Goal: Information Seeking & Learning: Learn about a topic

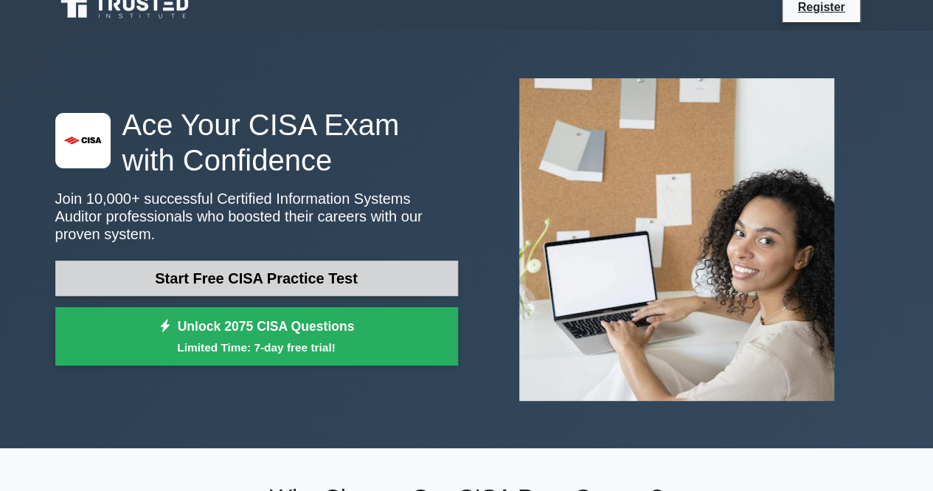
click at [345, 271] on link "Start Free CISA Practice Test" at bounding box center [256, 277] width 403 height 35
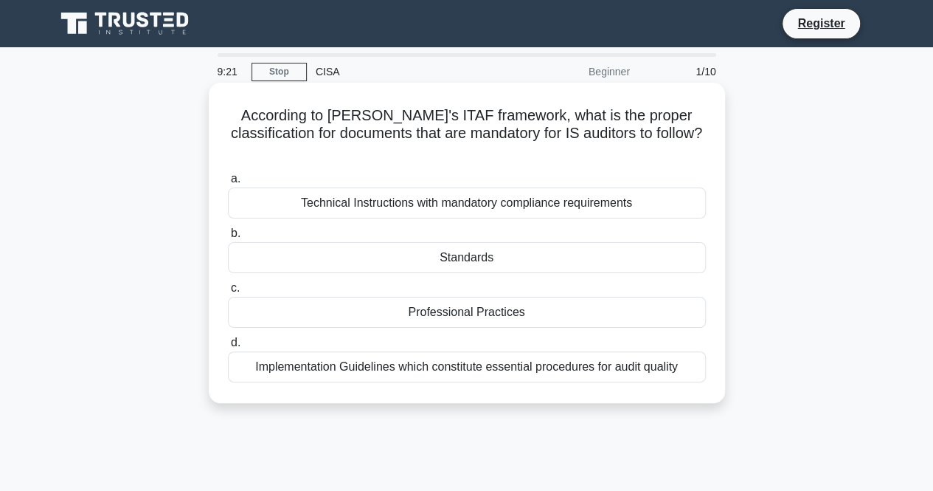
click at [403, 188] on div "Technical Instructions with mandatory compliance requirements" at bounding box center [467, 202] width 478 height 31
click at [228, 184] on input "a. Technical Instructions with mandatory compliance requirements" at bounding box center [228, 179] width 0 height 10
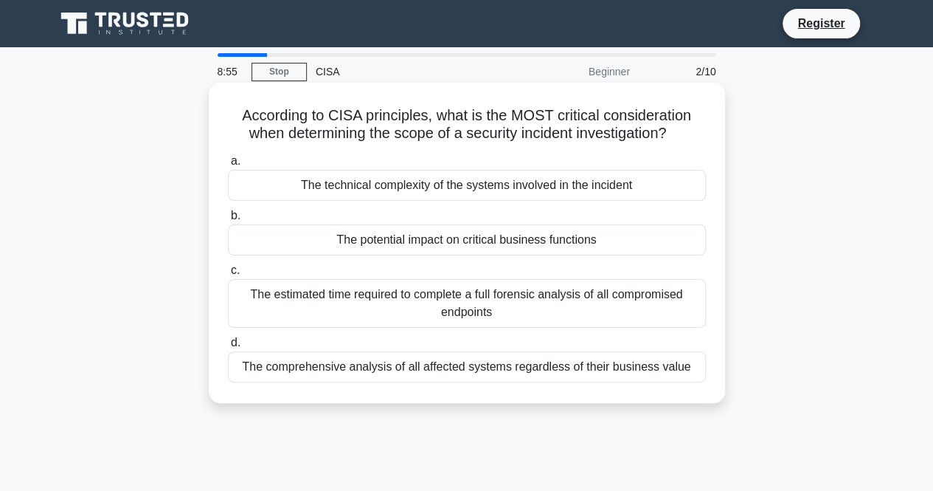
click at [359, 235] on div "The potential impact on critical business functions" at bounding box center [467, 239] width 478 height 31
click at [228, 221] on input "b. The potential impact on critical business functions" at bounding box center [228, 216] width 0 height 10
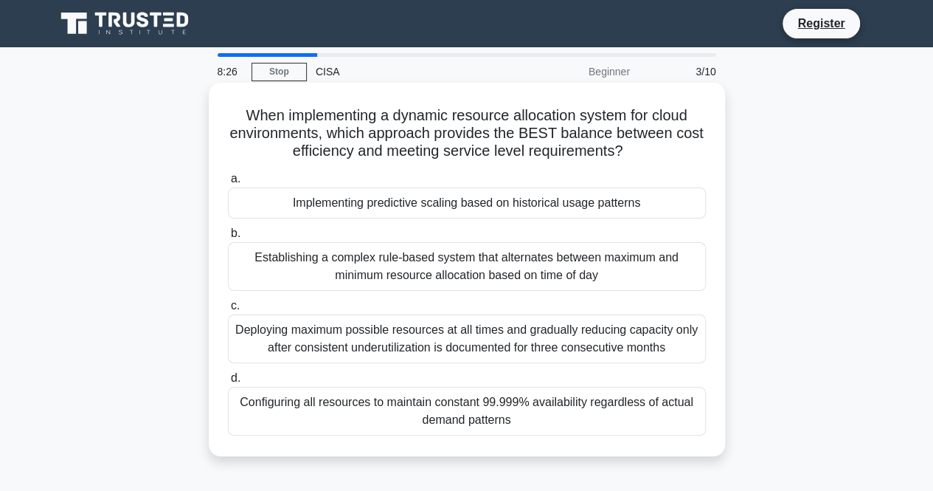
click at [384, 211] on div "Implementing predictive scaling based on historical usage patterns" at bounding box center [467, 202] width 478 height 31
click at [228, 184] on input "a. Implementing predictive scaling based on historical usage patterns" at bounding box center [228, 179] width 0 height 10
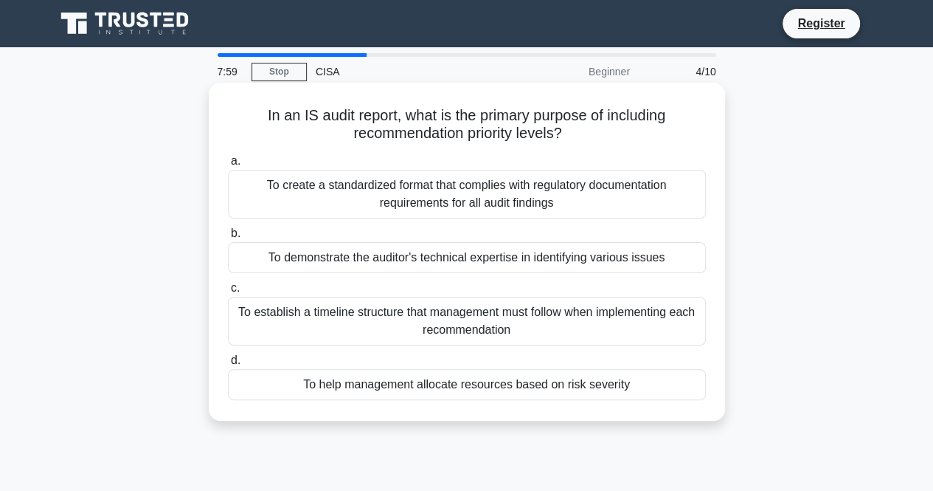
click at [365, 377] on div "To help management allocate resources based on risk severity" at bounding box center [467, 384] width 478 height 31
click at [228, 365] on input "d. To help management allocate resources based on risk severity" at bounding box center [228, 361] width 0 height 10
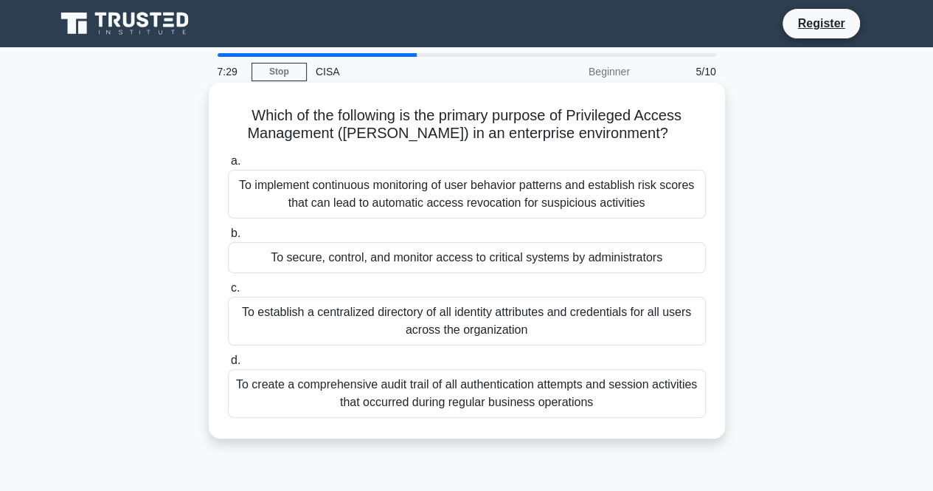
click at [306, 404] on div "To create a comprehensive audit trail of all authentication attempts and sessio…" at bounding box center [467, 393] width 478 height 49
click at [228, 365] on input "d. To create a comprehensive audit trail of all authentication attempts and ses…" at bounding box center [228, 361] width 0 height 10
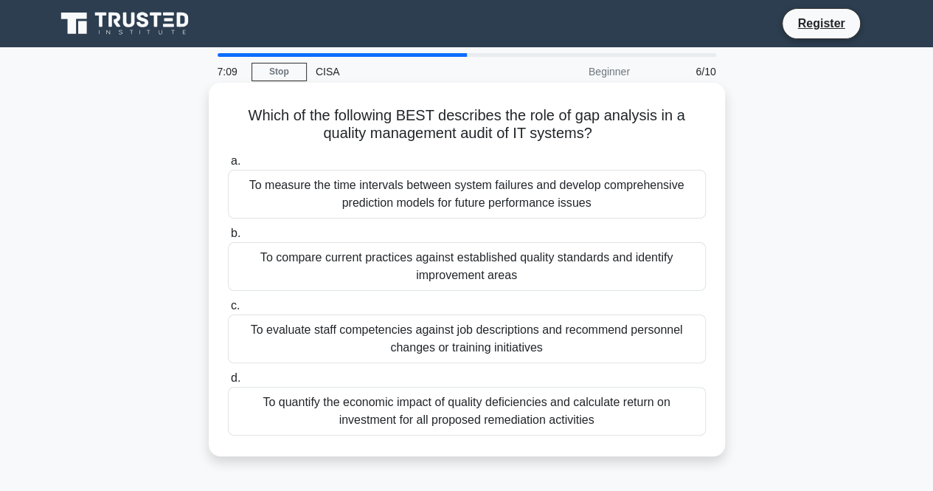
click at [353, 257] on div "To compare current practices against established quality standards and identify…" at bounding box center [467, 266] width 478 height 49
click at [228, 238] on input "b. To compare current practices against established quality standards and ident…" at bounding box center [228, 234] width 0 height 10
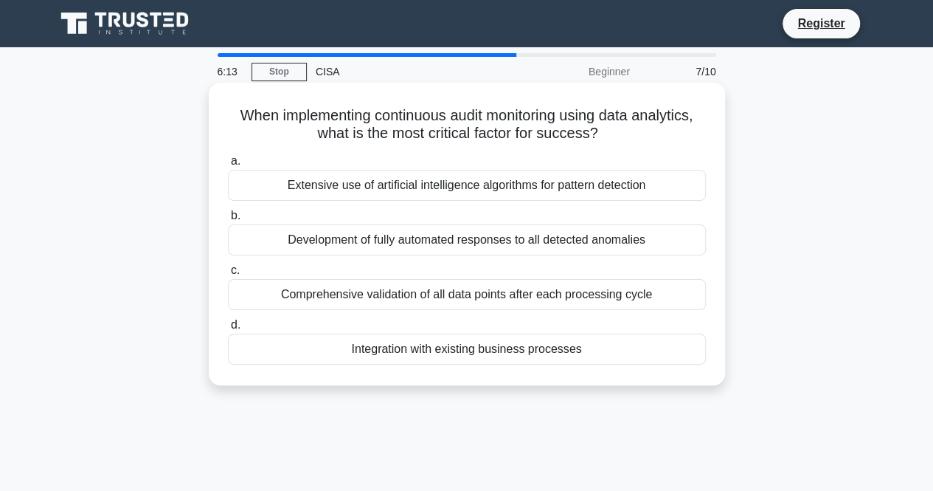
click at [390, 294] on div "Comprehensive validation of all data points after each processing cycle" at bounding box center [467, 294] width 478 height 31
click at [228, 275] on input "c. Comprehensive validation of all data points after each processing cycle" at bounding box center [228, 271] width 0 height 10
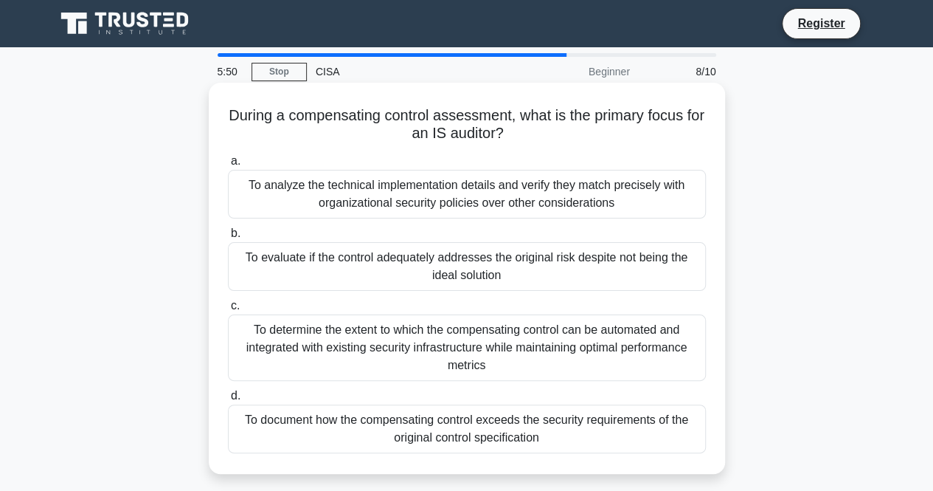
click at [396, 266] on div "To evaluate if the control adequately addresses the original risk despite not b…" at bounding box center [467, 266] width 478 height 49
click at [228, 238] on input "b. To evaluate if the control adequately addresses the original risk despite no…" at bounding box center [228, 234] width 0 height 10
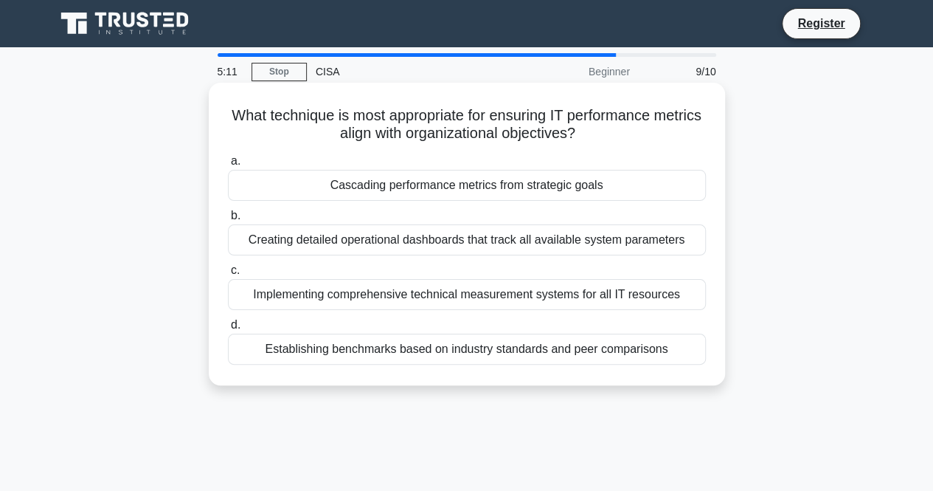
click at [458, 178] on div "Cascading performance metrics from strategic goals" at bounding box center [467, 185] width 478 height 31
click at [228, 166] on input "a. Cascading performance metrics from strategic goals" at bounding box center [228, 161] width 0 height 10
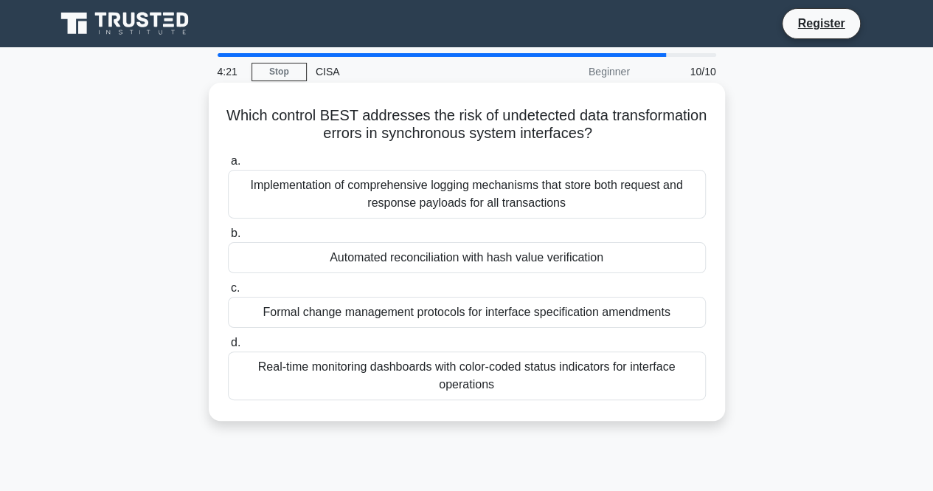
click at [407, 267] on div "Automated reconciliation with hash value verification" at bounding box center [467, 257] width 478 height 31
click at [228, 238] on input "b. Automated reconciliation with hash value verification" at bounding box center [228, 234] width 0 height 10
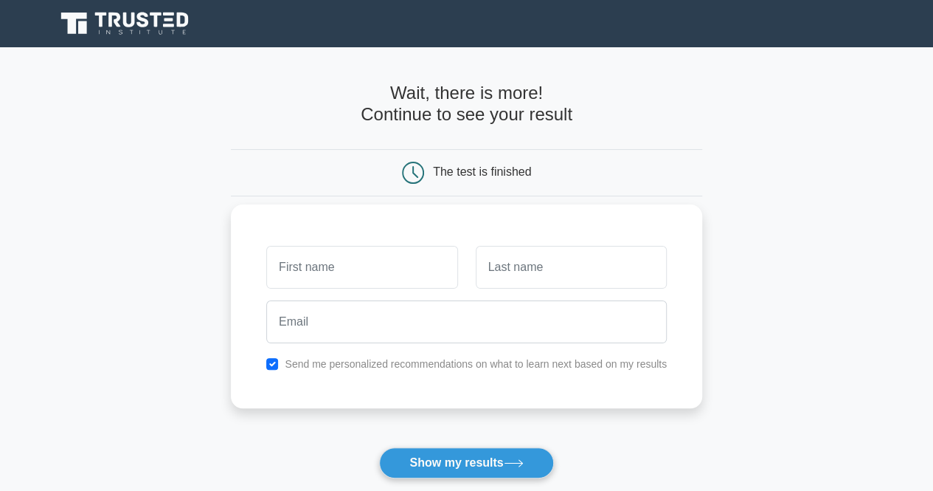
click at [345, 277] on input "text" at bounding box center [361, 267] width 191 height 43
type input "akhil"
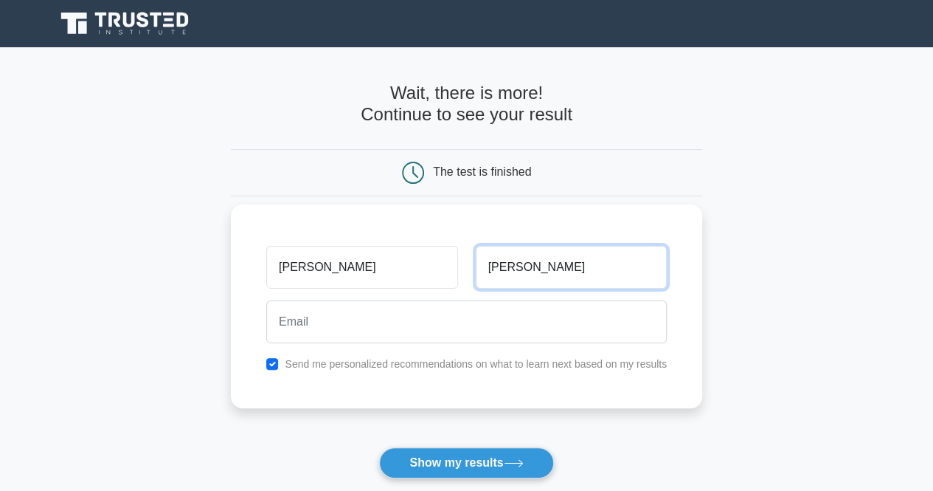
type input "sibbal"
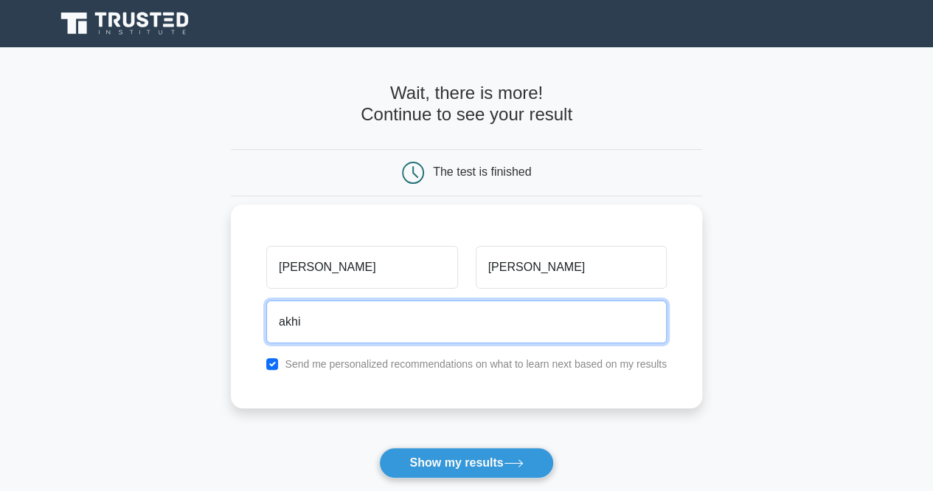
type input "akhil.sibal@yahoo.com"
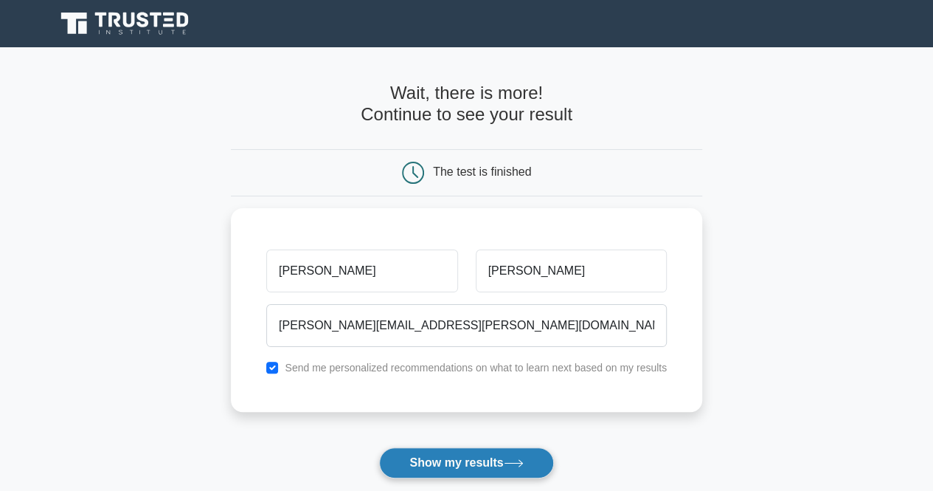
click at [466, 460] on button "Show my results" at bounding box center [466, 462] width 174 height 31
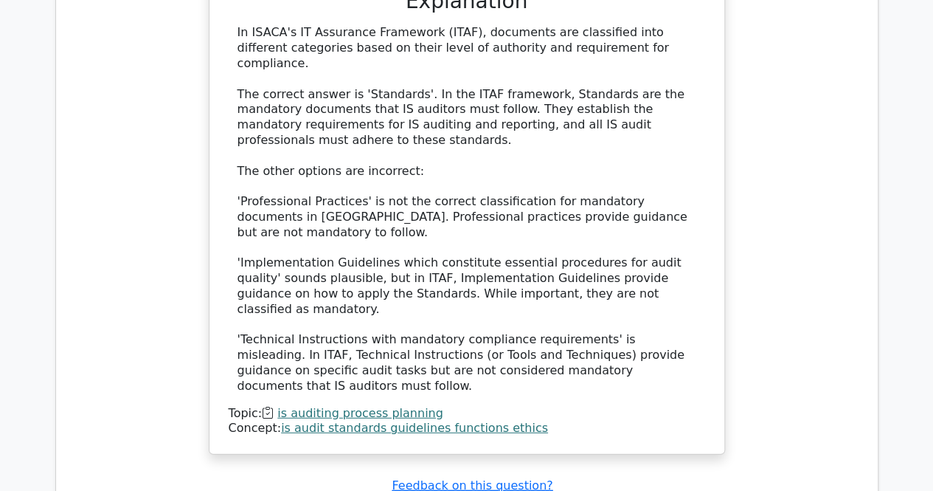
scroll to position [1726, 0]
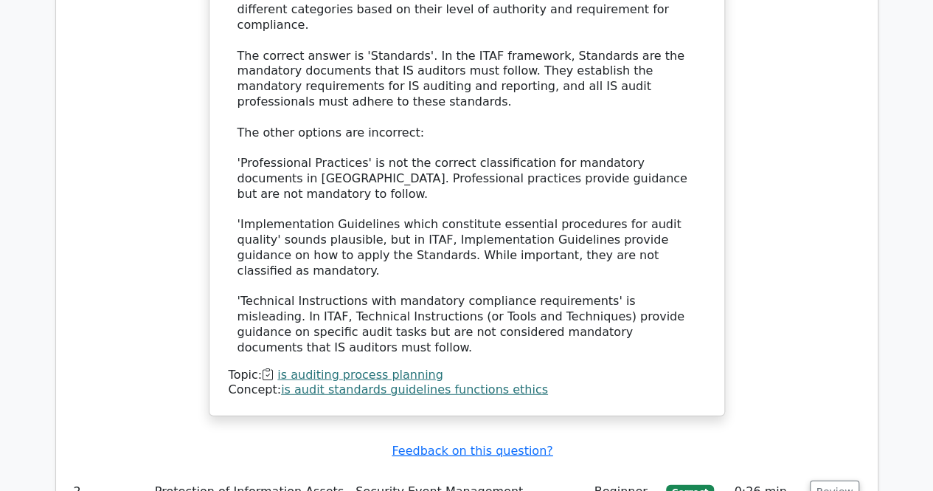
scroll to position [1744, 0]
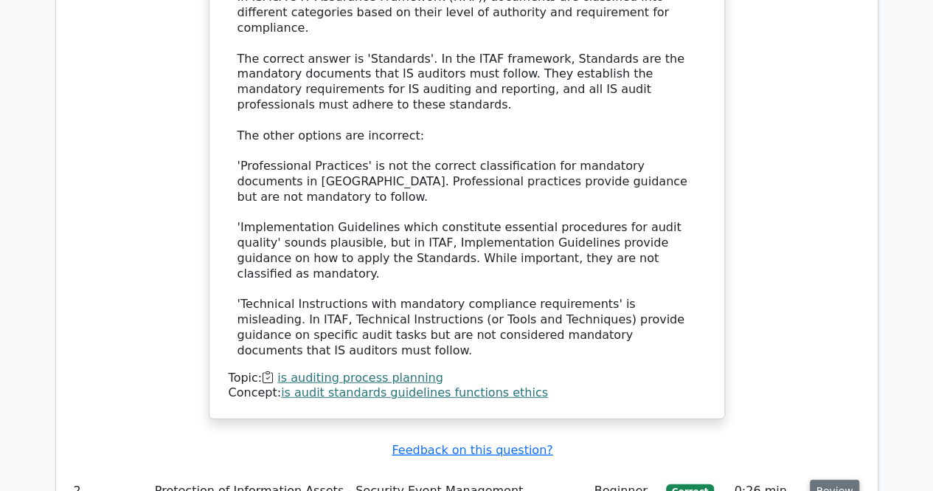
click at [850, 480] on button "Review" at bounding box center [835, 491] width 50 height 23
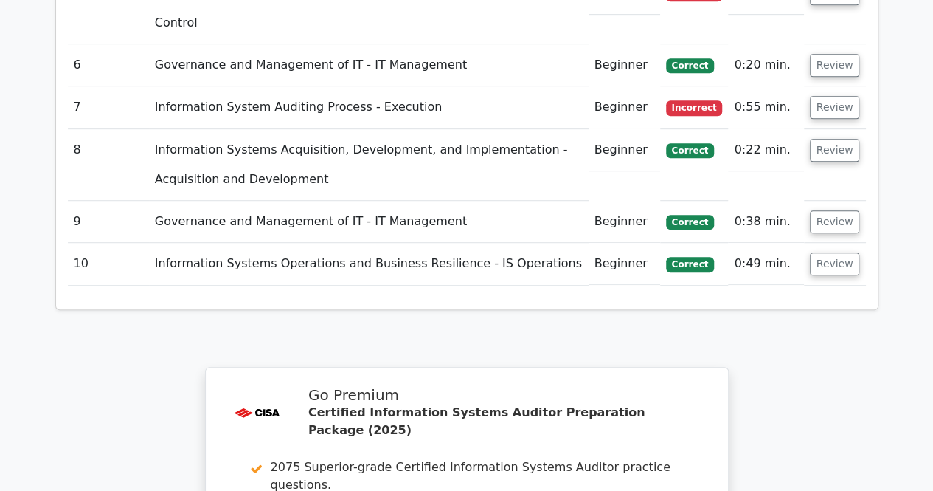
scroll to position [3187, 0]
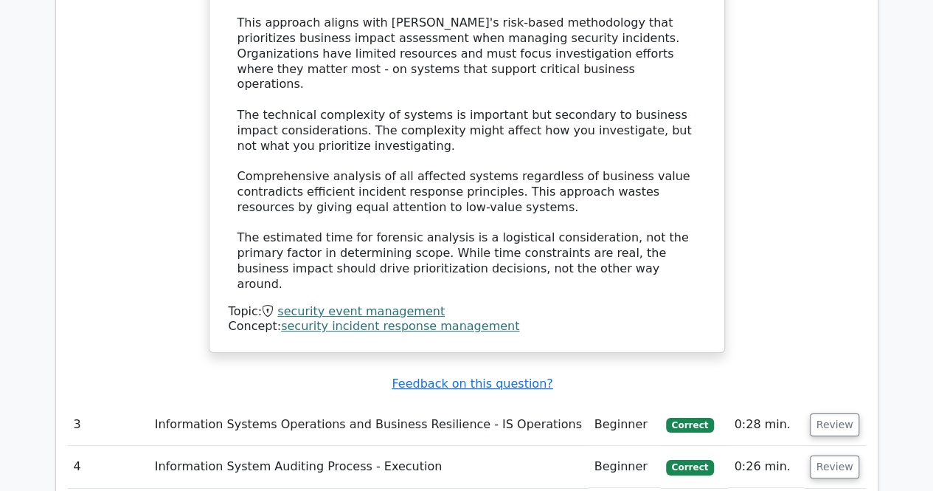
scroll to position [2674, 0]
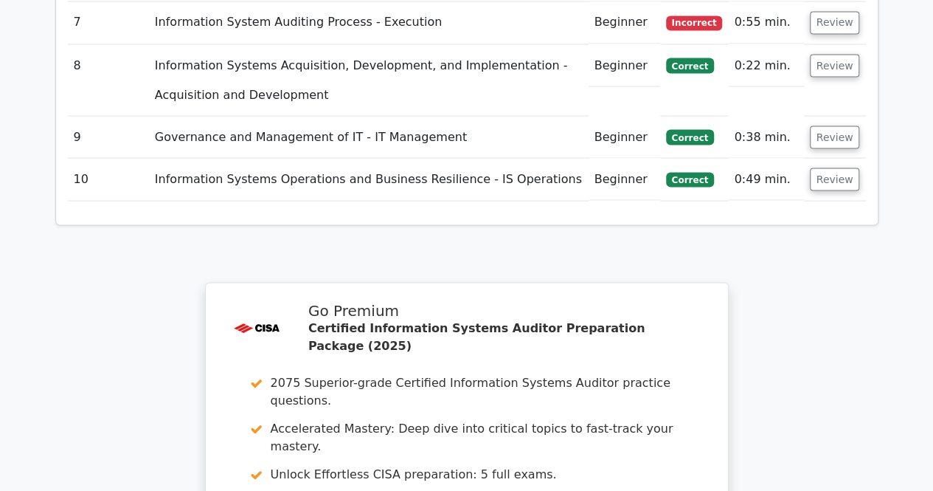
scroll to position [4180, 0]
